Goal: Information Seeking & Learning: Check status

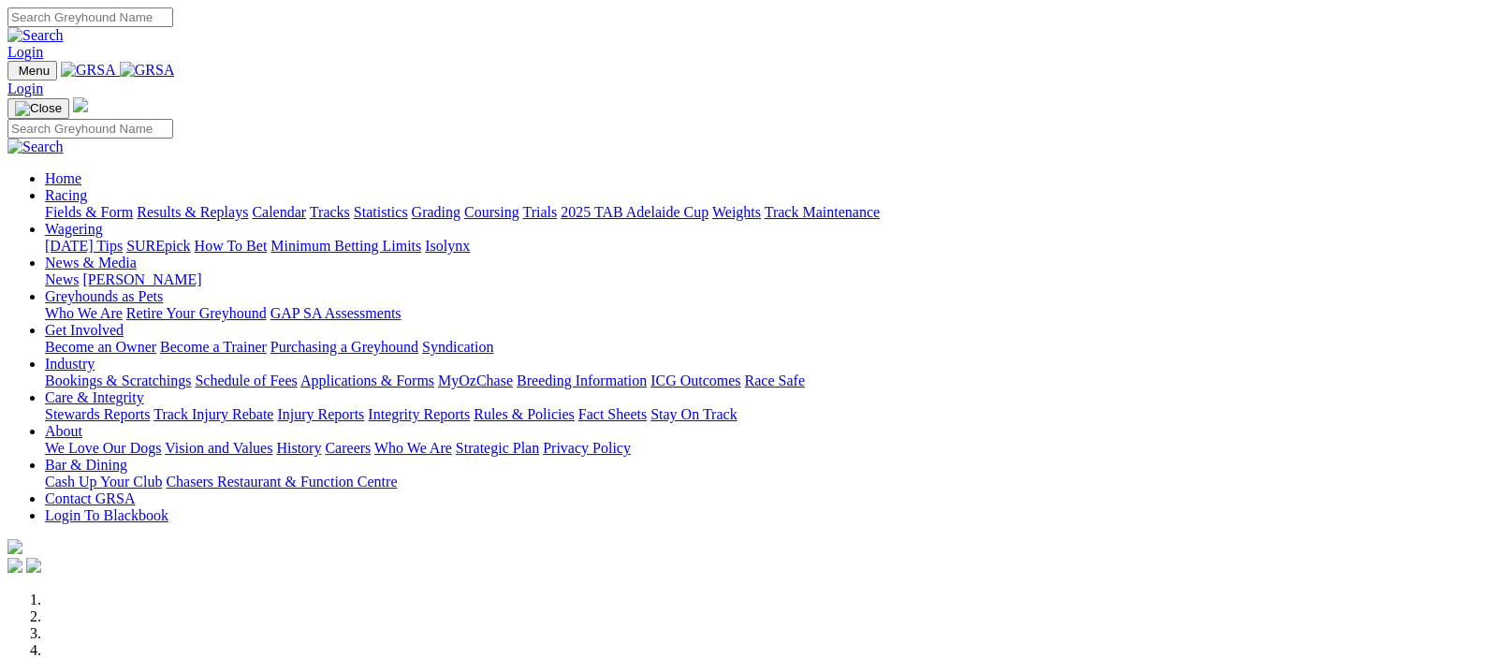
click at [87, 187] on link "Racing" at bounding box center [66, 195] width 42 height 16
click at [80, 204] on link "Fields & Form" at bounding box center [89, 212] width 88 height 16
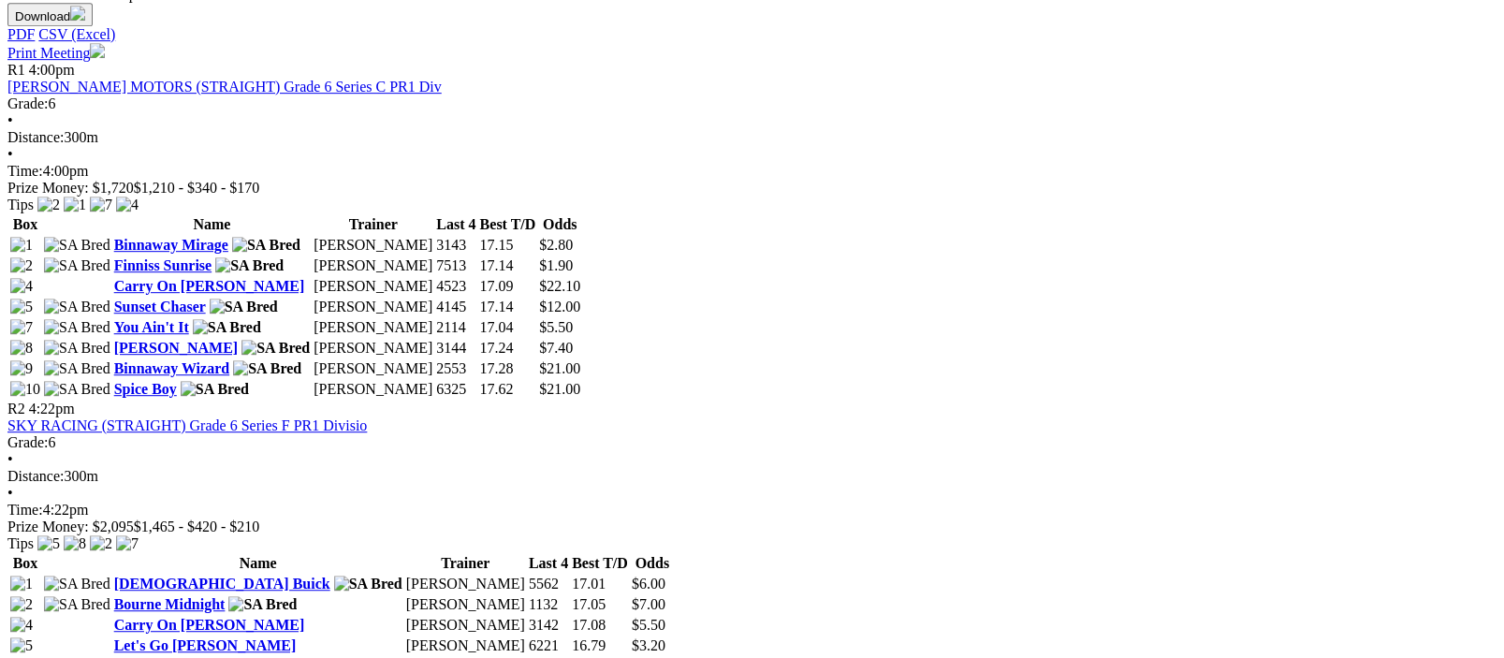
scroll to position [1373, 0]
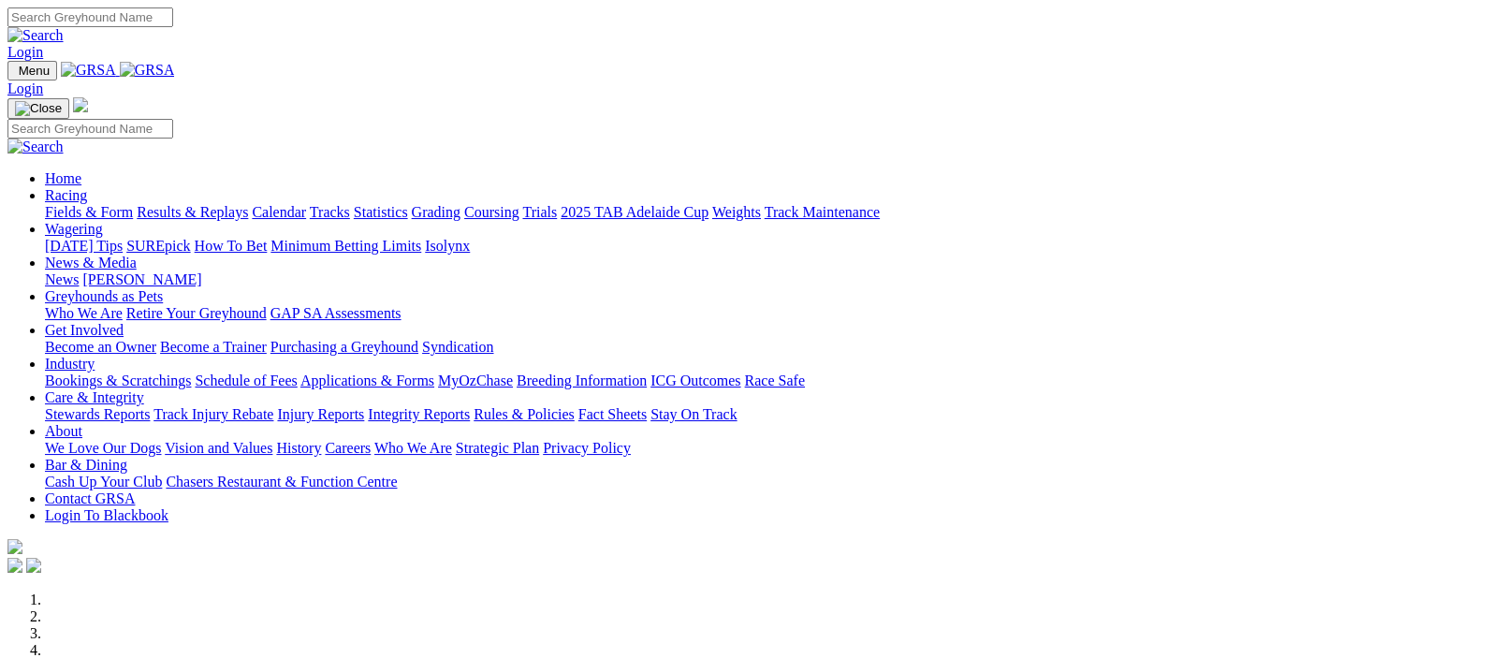
click at [175, 70] on img at bounding box center [147, 70] width 55 height 17
click at [87, 187] on link "Racing" at bounding box center [66, 195] width 42 height 16
click at [175, 66] on img at bounding box center [147, 70] width 55 height 17
click at [248, 204] on link "Results & Replays" at bounding box center [192, 212] width 111 height 16
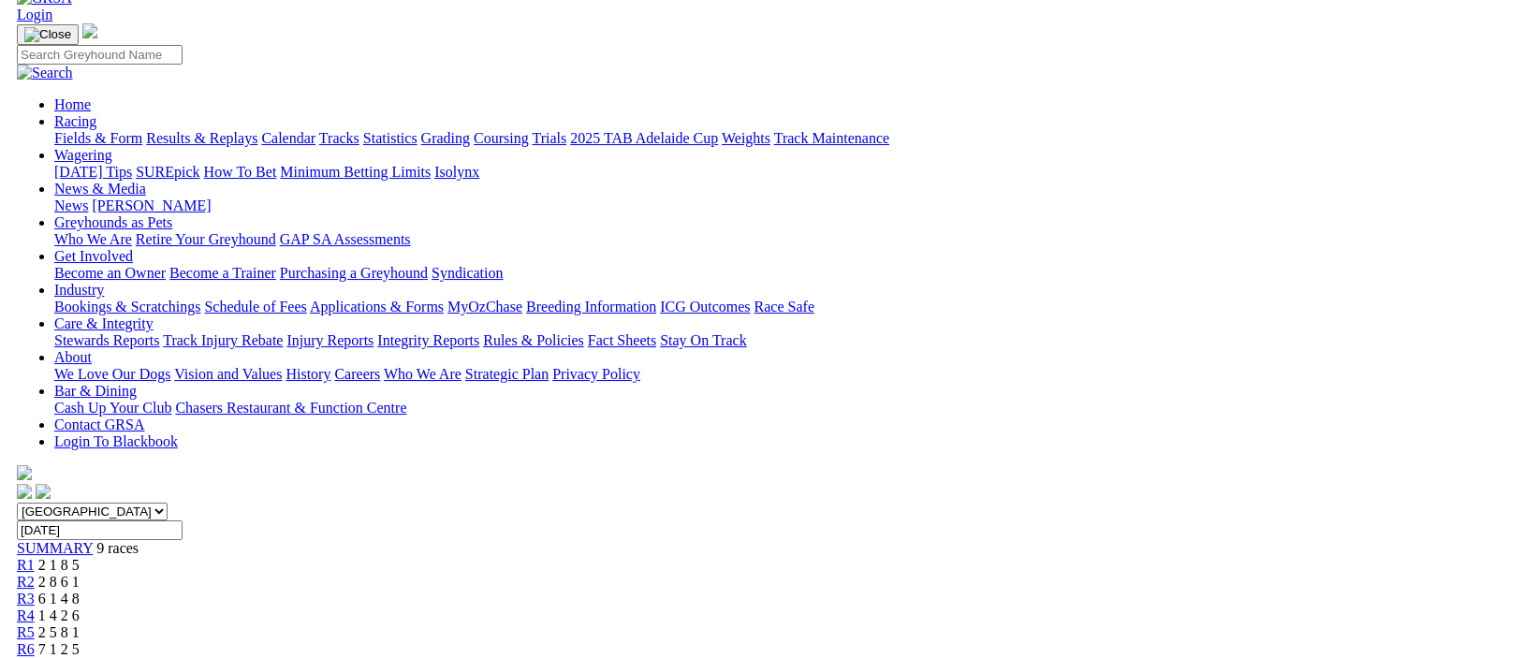
scroll to position [458, 0]
